Goal: Task Accomplishment & Management: Use online tool/utility

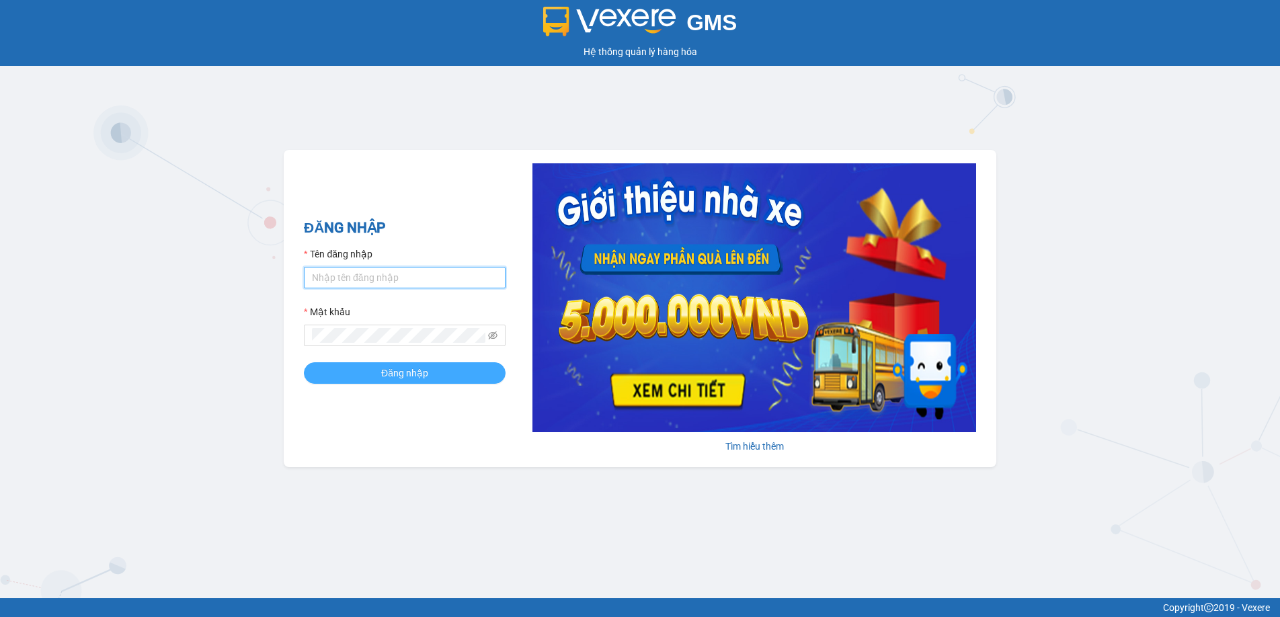
type input "vphkson.hkot"
click at [429, 381] on button "Đăng nhập" at bounding box center [405, 373] width 202 height 22
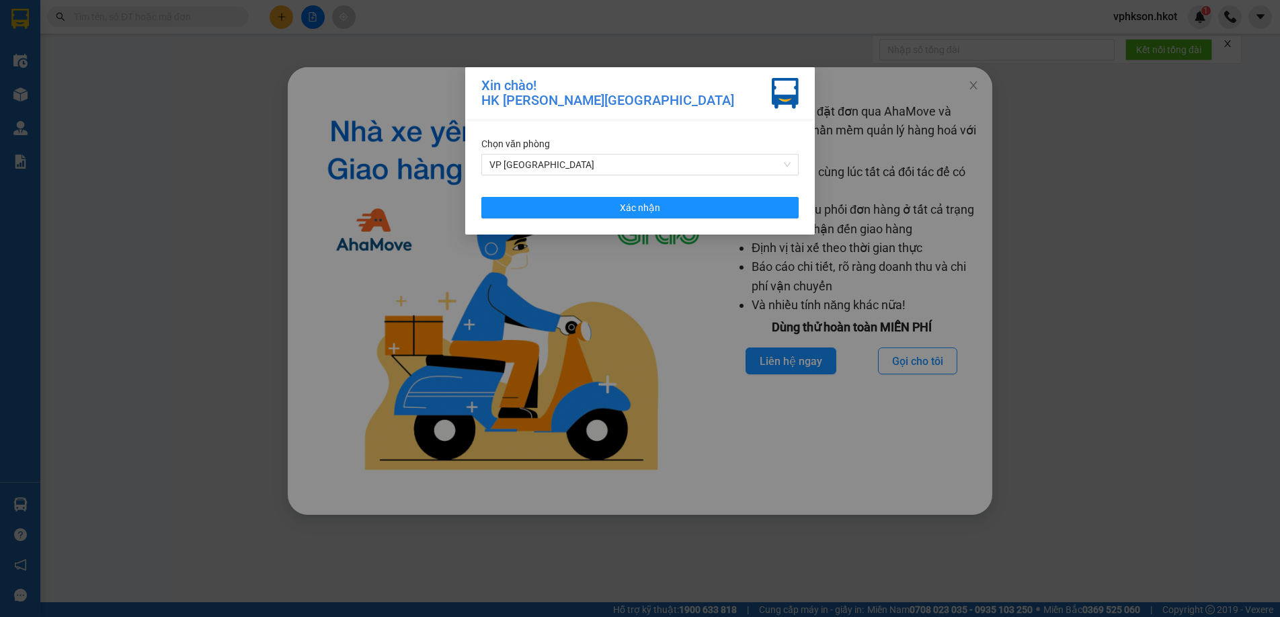
click at [664, 229] on div "Chọn văn phòng VP [GEOGRAPHIC_DATA] Xác nhận" at bounding box center [640, 177] width 350 height 114
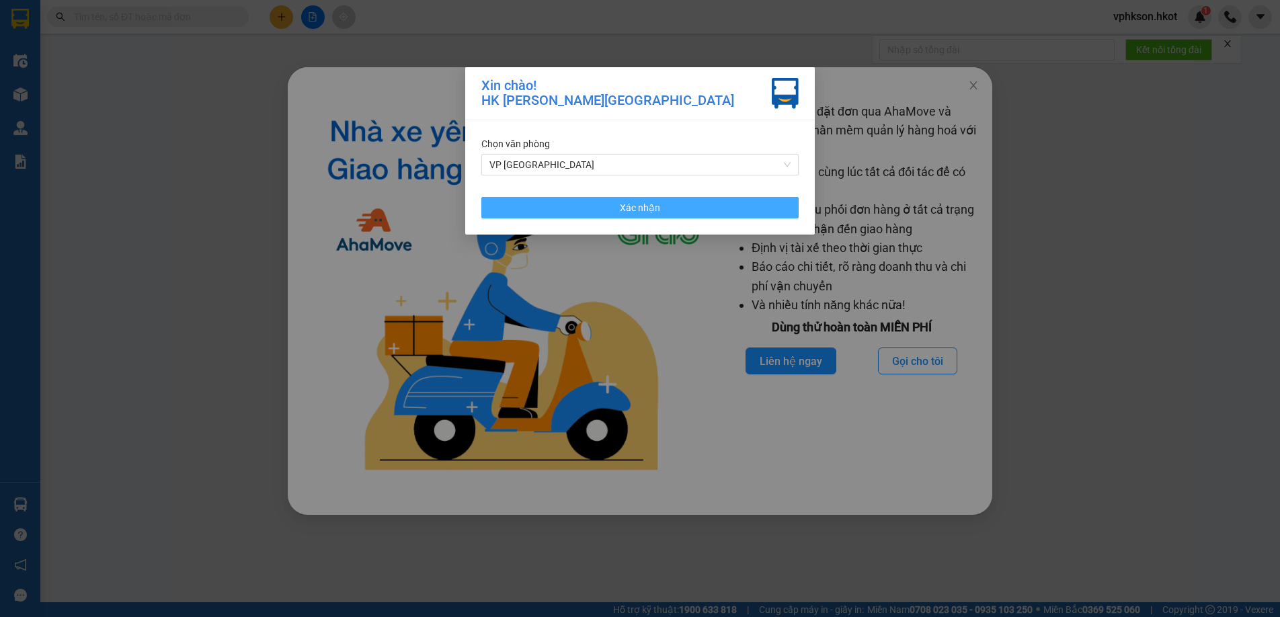
click at [672, 213] on button "Xác nhận" at bounding box center [640, 208] width 317 height 22
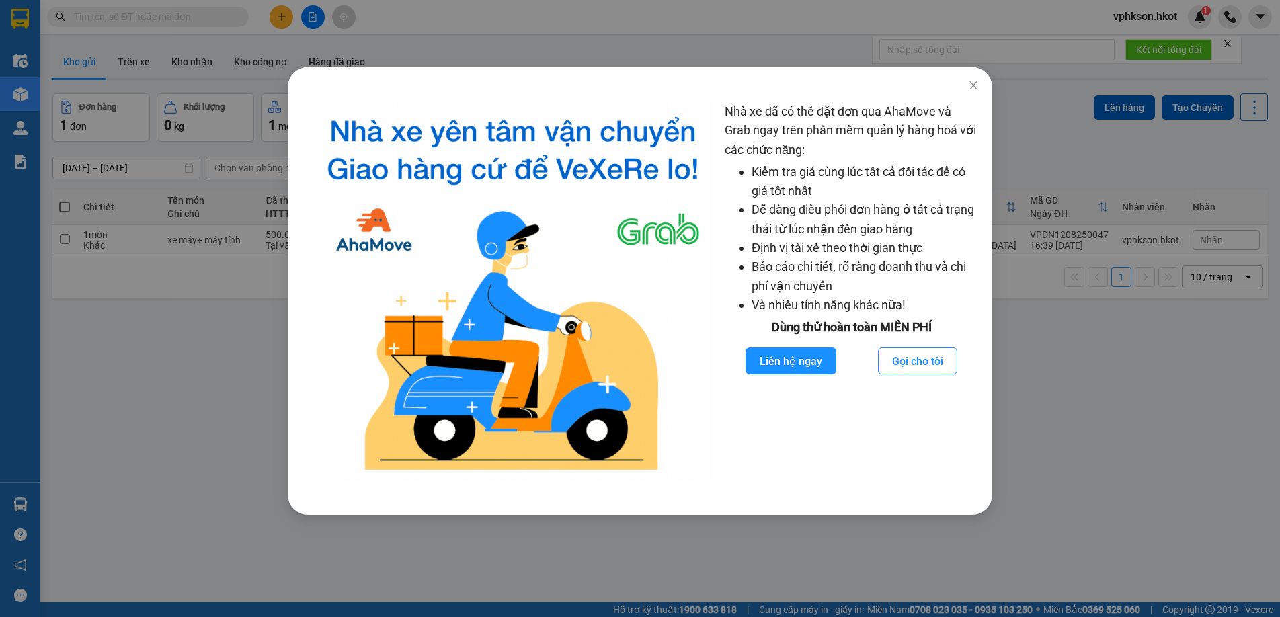
click at [853, 513] on div "Nhà xe đã có thể đặt đơn qua AhaMove và Grab ngay trên phần mềm quản lý hàng ho…" at bounding box center [640, 302] width 704 height 426
click at [972, 81] on icon "close" at bounding box center [973, 85] width 11 height 11
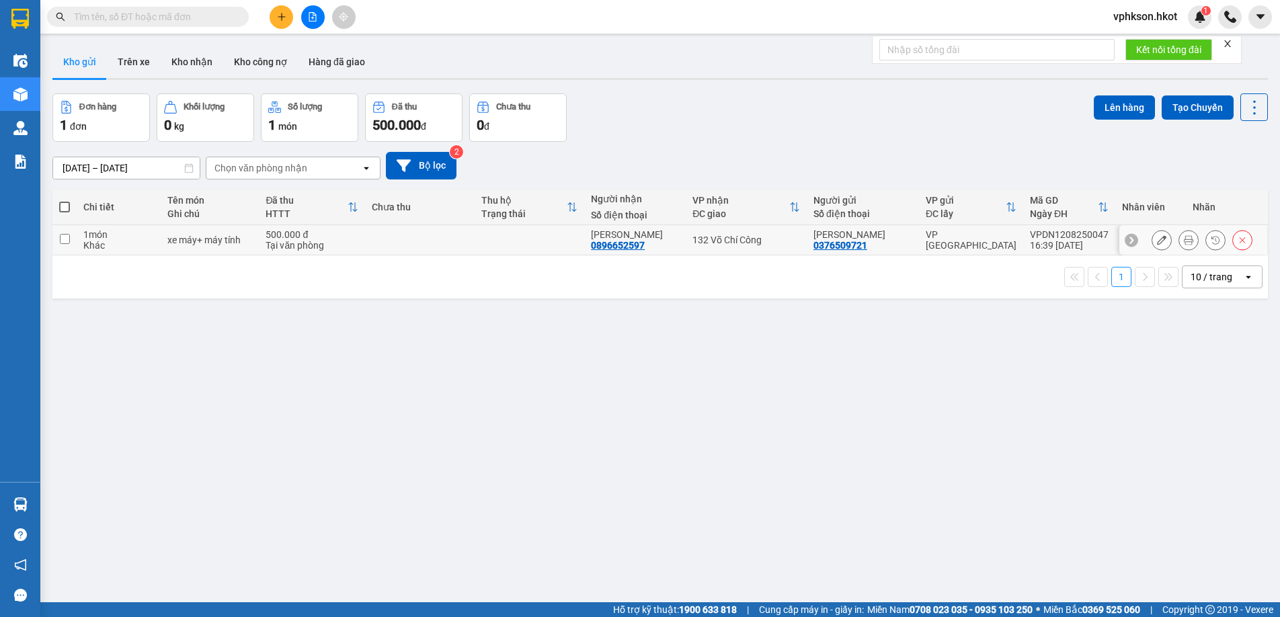
click at [1157, 241] on icon at bounding box center [1161, 239] width 9 height 9
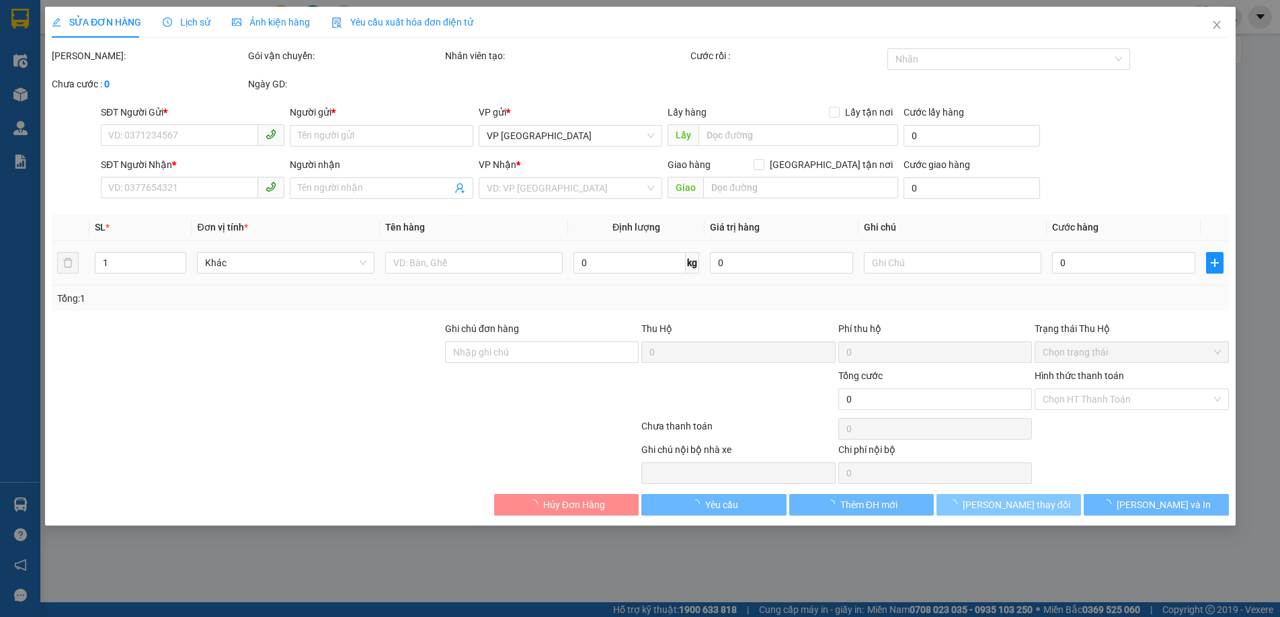
type input "0376509721"
type input "[PERSON_NAME]"
type input "0896652597"
type input "[PERSON_NAME]"
type input "500.000"
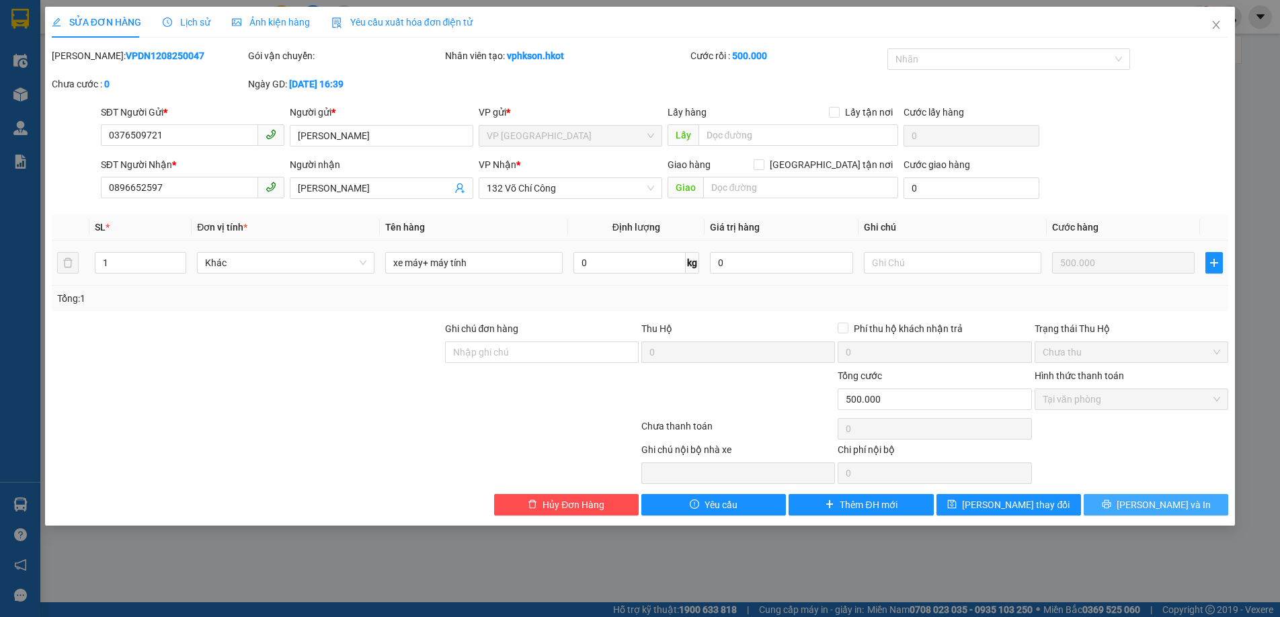
click at [1161, 509] on span "[PERSON_NAME] và In" at bounding box center [1164, 505] width 94 height 15
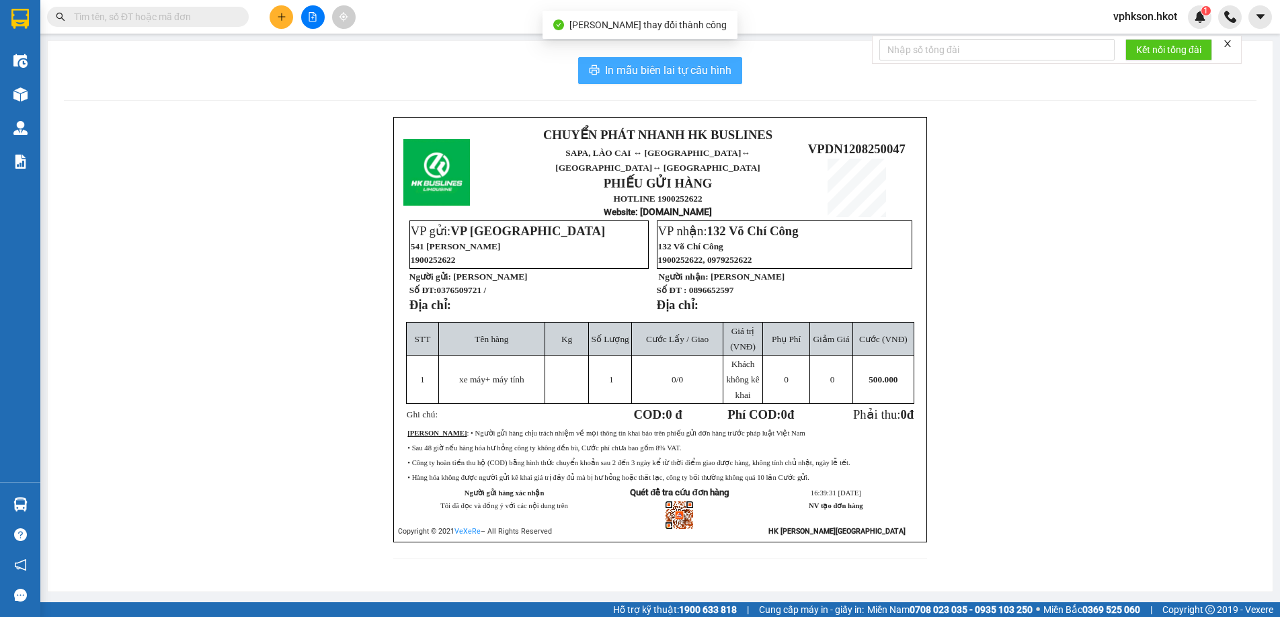
click at [664, 68] on span "In mẫu biên lai tự cấu hình" at bounding box center [668, 70] width 126 height 17
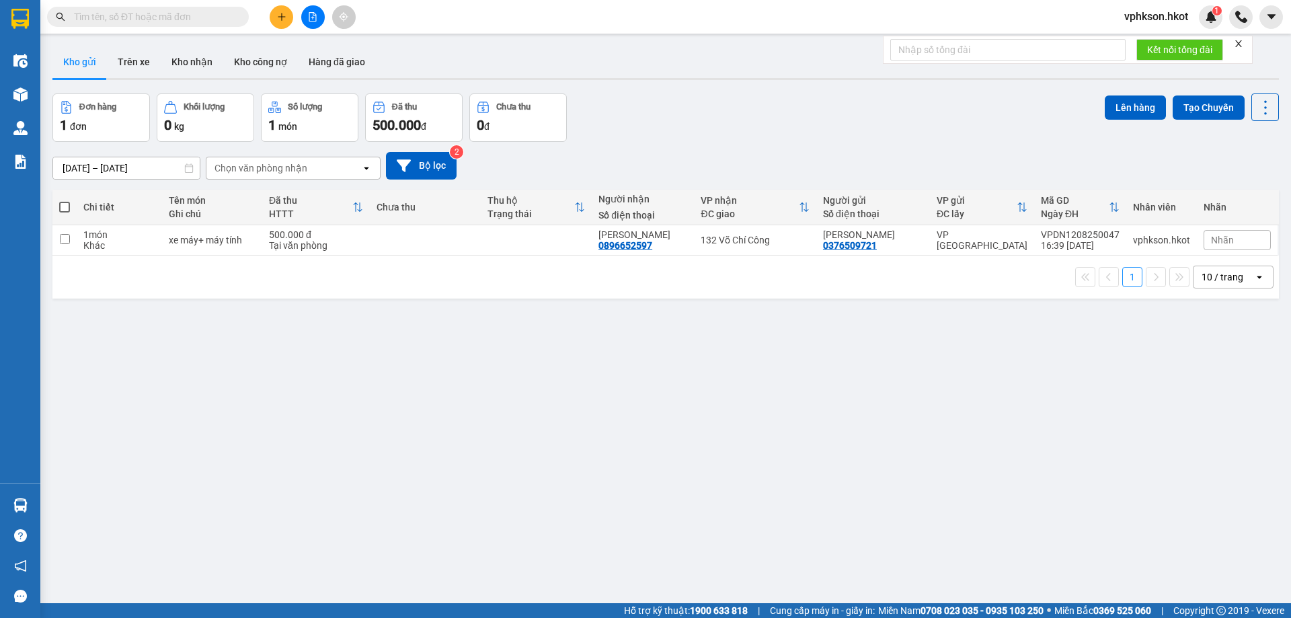
click at [77, 63] on button "Kho gửi" at bounding box center [79, 62] width 54 height 32
click at [85, 118] on div "1 đơn" at bounding box center [101, 125] width 83 height 19
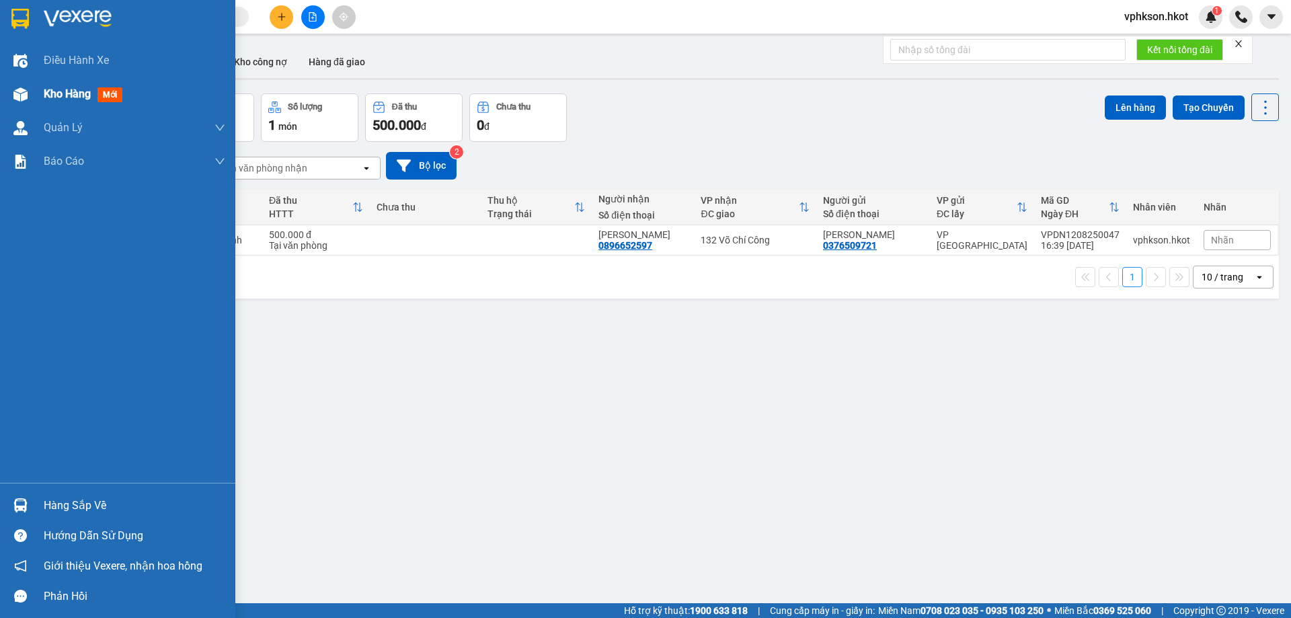
click at [42, 91] on div "Kho hàng mới" at bounding box center [117, 94] width 235 height 34
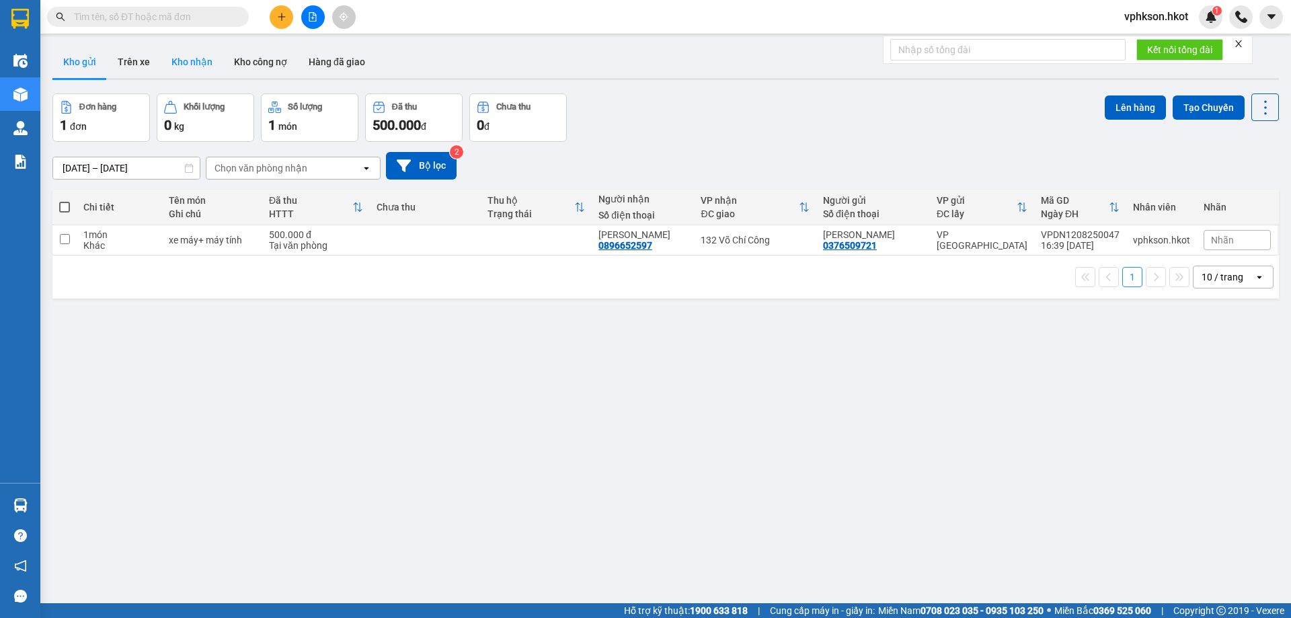
click at [196, 63] on button "Kho nhận" at bounding box center [192, 62] width 63 height 32
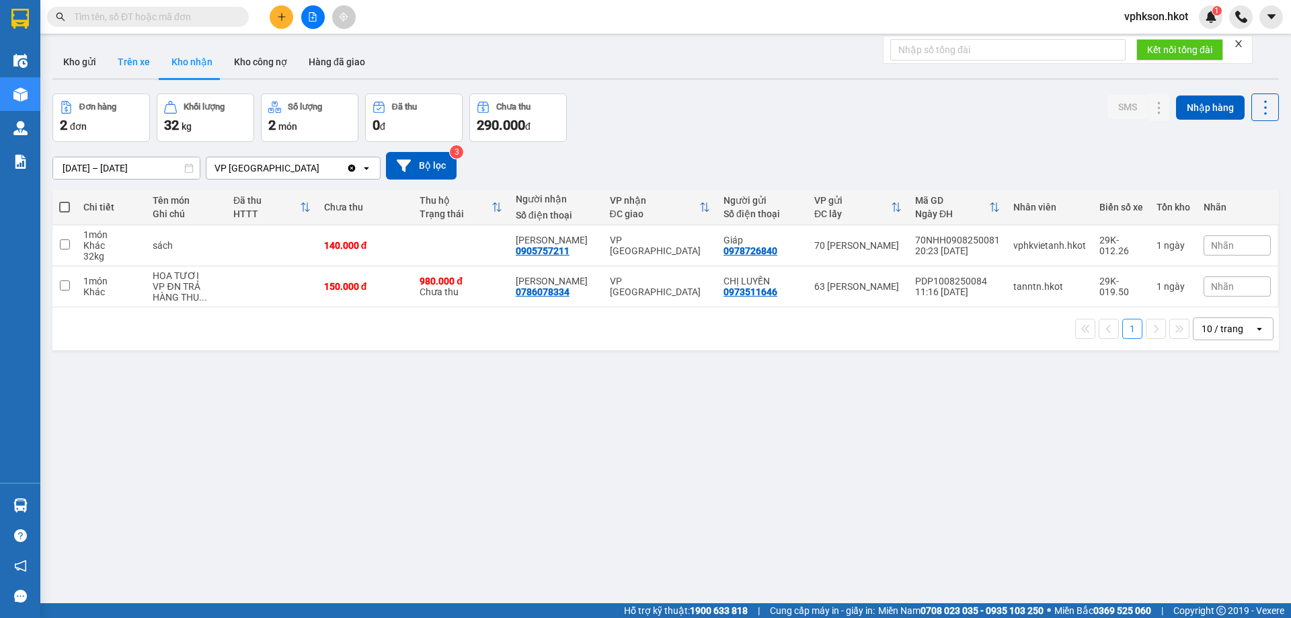
click at [134, 66] on button "Trên xe" at bounding box center [134, 62] width 54 height 32
type input "[DATE] – [DATE]"
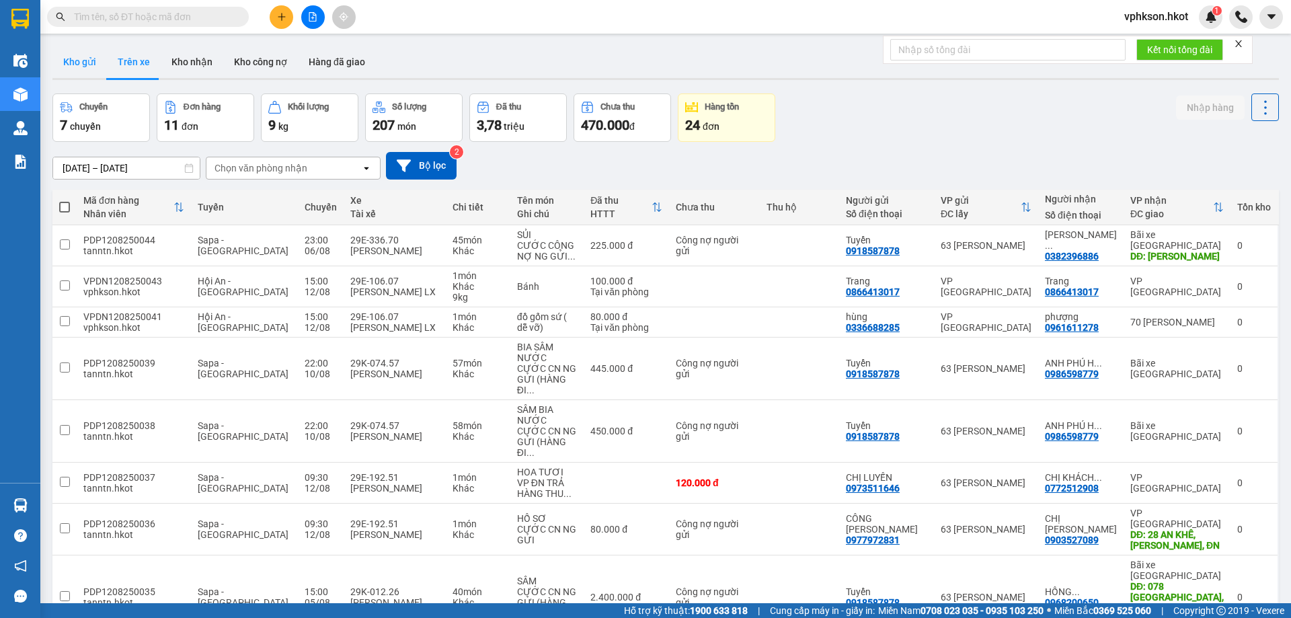
click at [89, 69] on button "Kho gửi" at bounding box center [79, 62] width 54 height 32
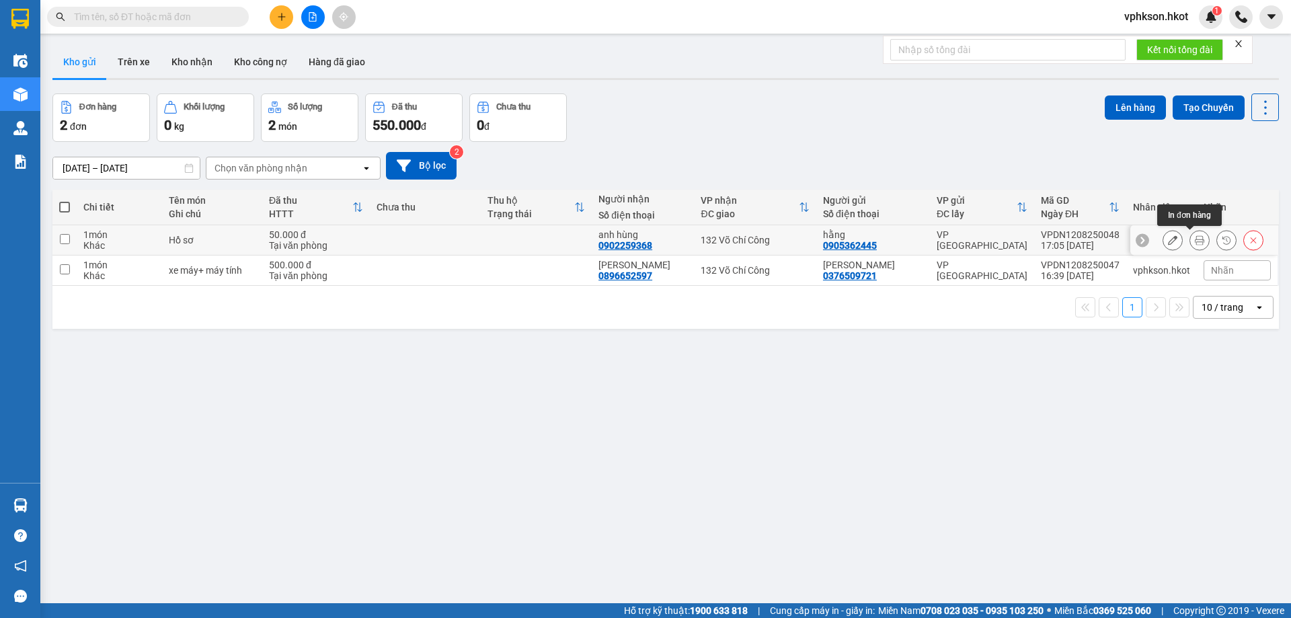
click at [1195, 239] on icon at bounding box center [1199, 239] width 9 height 9
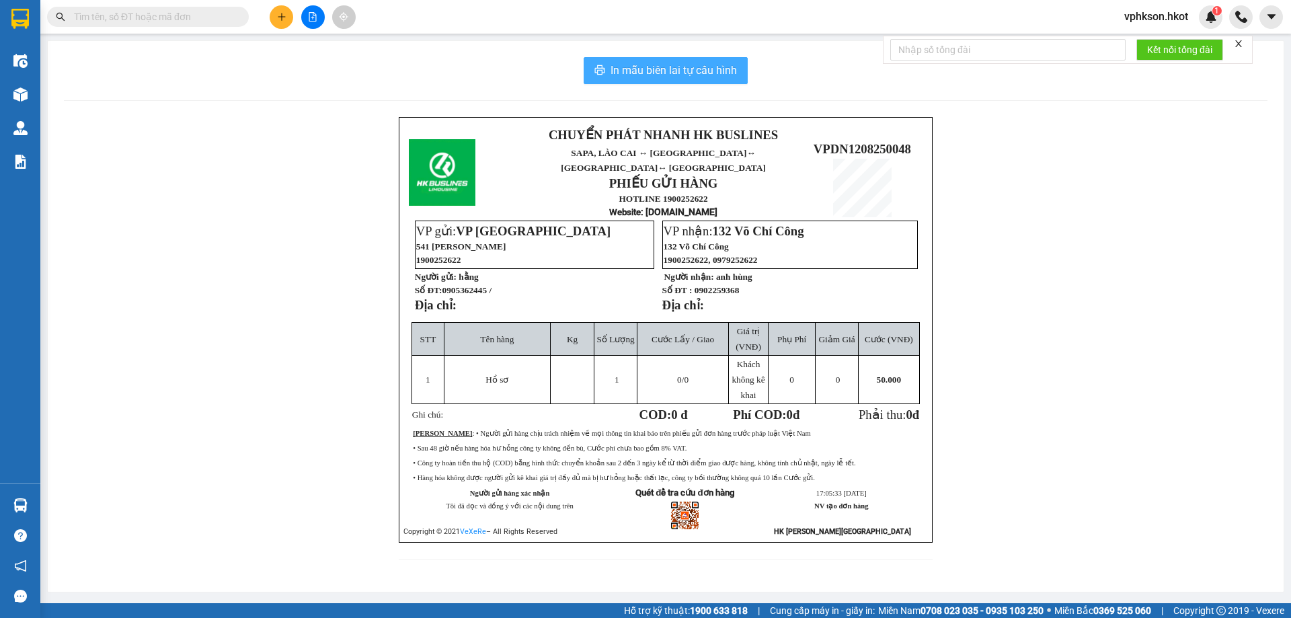
click at [660, 76] on span "In mẫu biên lai tự cấu hình" at bounding box center [674, 70] width 126 height 17
